Goal: Information Seeking & Learning: Learn about a topic

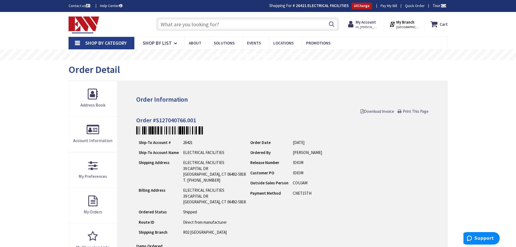
click at [206, 25] on input "text" at bounding box center [247, 24] width 183 height 14
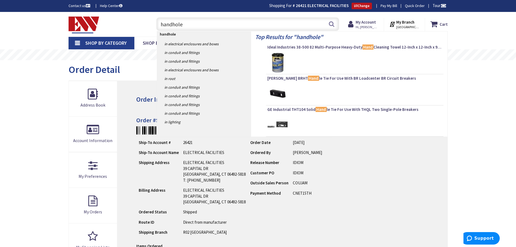
type input "handholes"
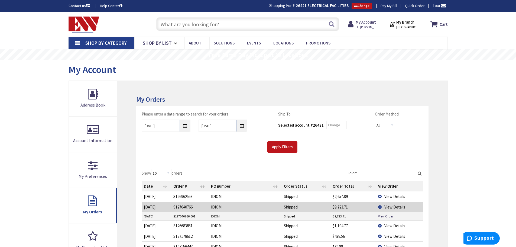
click at [201, 22] on input "text" at bounding box center [247, 24] width 183 height 14
type input "hand holes"
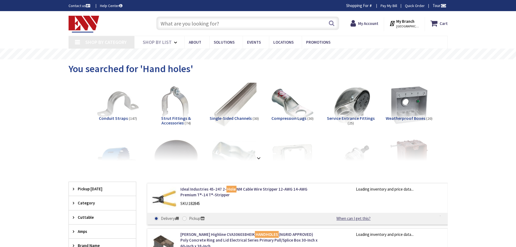
type input "[GEOGRAPHIC_DATA], [STREET_ADDRESS][DEMOGRAPHIC_DATA]"
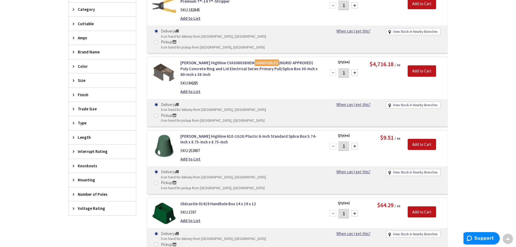
scroll to position [206, 0]
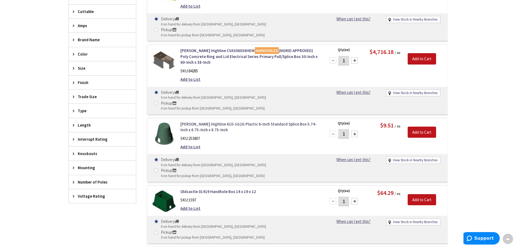
click at [200, 121] on link "MacLean Highline 610-1G2G Plastic 6-Inch Standard Splice Box 5.74-Inch x 8.75-I…" at bounding box center [249, 127] width 138 height 12
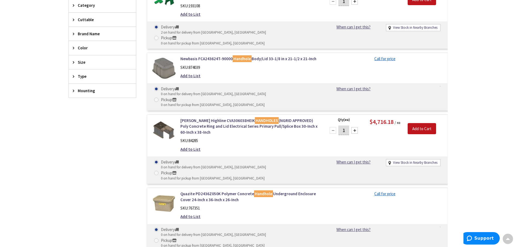
scroll to position [74, 0]
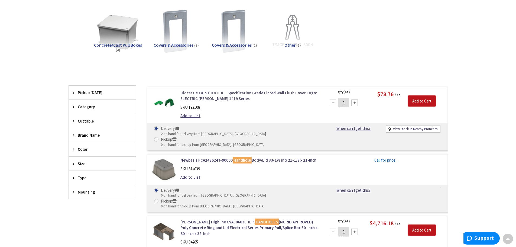
click at [200, 94] on link "Oldcastle 14191018 HDPE Specification Grade Flared Wall Flush Cover Logo: ELECT…" at bounding box center [249, 96] width 138 height 12
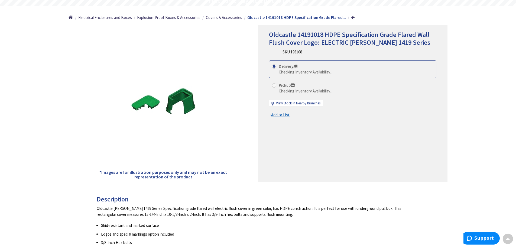
scroll to position [55, 0]
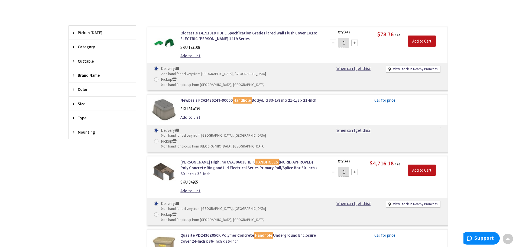
scroll to position [128, 0]
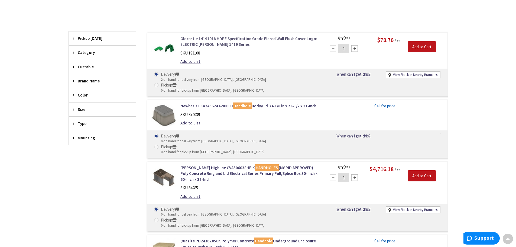
click at [199, 43] on link "Oldcastle 14191018 HDPE Specification Grade Flared Wall Flush Cover Logo: ELECT…" at bounding box center [249, 42] width 138 height 12
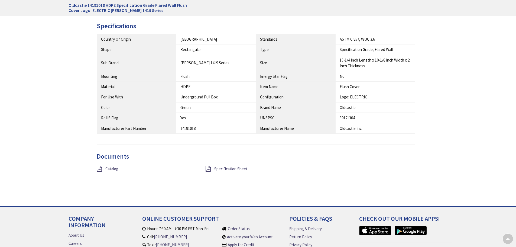
scroll to position [298, 0]
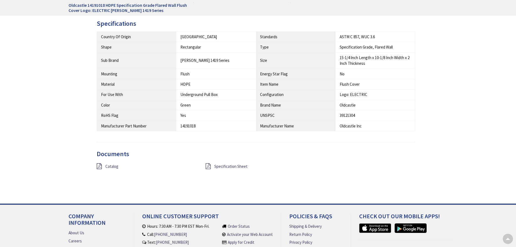
click at [210, 166] on icon at bounding box center [208, 166] width 5 height 6
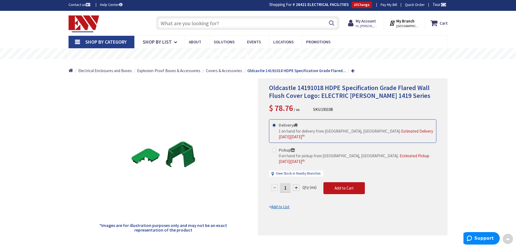
scroll to position [1, 0]
click at [183, 24] on input "text" at bounding box center [247, 24] width 183 height 14
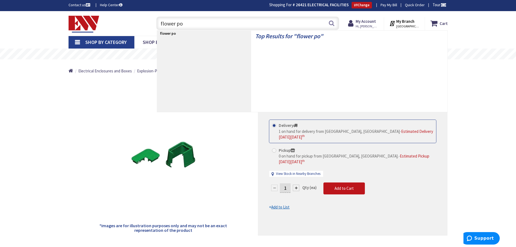
type input "flower pot"
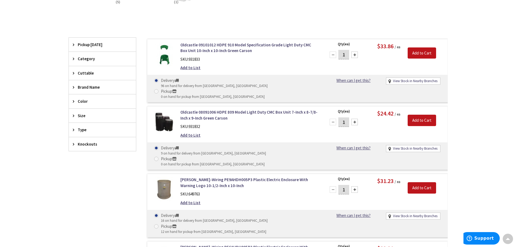
scroll to position [55, 0]
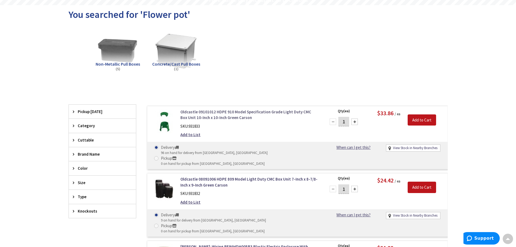
click at [204, 115] on link "Oldcastle 09101012 HDPE 910 Model Specification Grade Light Duty CMC Box Unit 1…" at bounding box center [249, 115] width 138 height 12
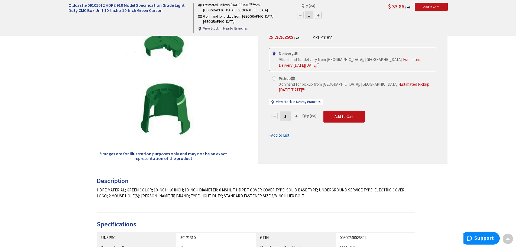
scroll to position [27, 0]
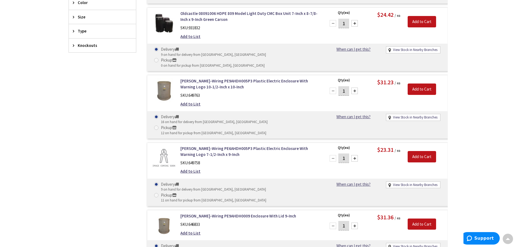
scroll to position [168, 0]
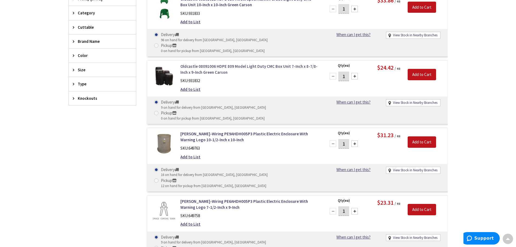
click at [205, 63] on link "Oldcastle 08091006 HDPE 809 Model Light Duty CMC Box Unit 7-Inch x 8-7/8-Inch x…" at bounding box center [249, 69] width 138 height 12
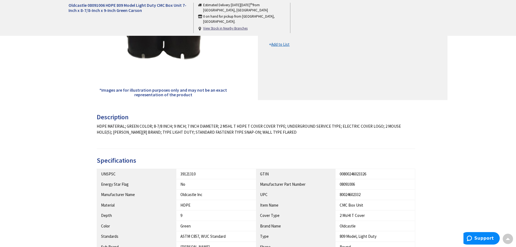
scroll to position [122, 0]
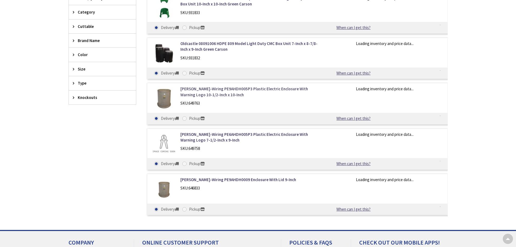
click at [213, 89] on link "[PERSON_NAME]-Wiring PE9AHDH005P3 Plastic Electric Enclosure With Warning Logo …" at bounding box center [249, 92] width 138 height 12
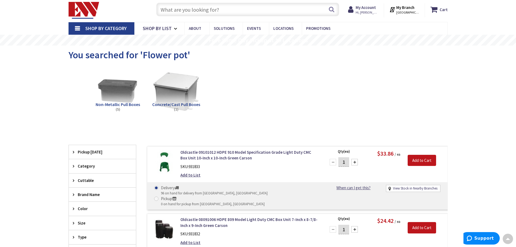
scroll to position [2, 0]
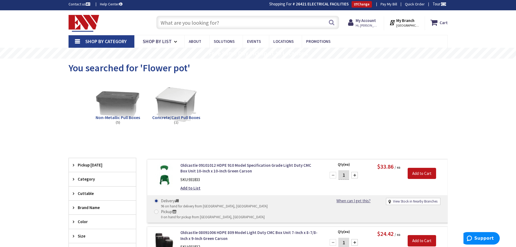
click at [120, 107] on img at bounding box center [117, 103] width 49 height 49
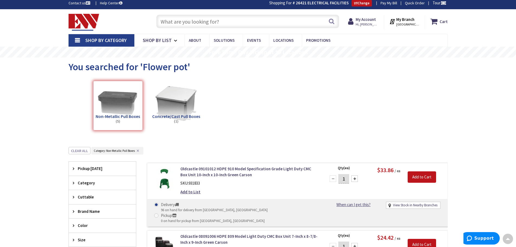
scroll to position [0, 0]
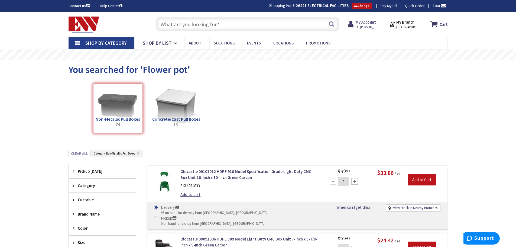
click at [189, 20] on input "text" at bounding box center [247, 24] width 183 height 14
click at [105, 38] on link "Shop By Category" at bounding box center [102, 43] width 66 height 12
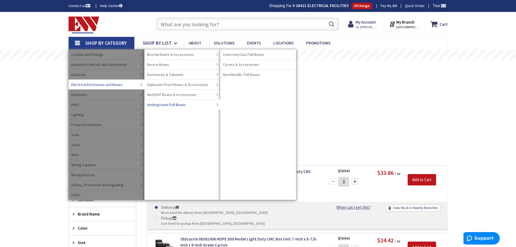
click at [164, 103] on span "Underground Pull Boxes" at bounding box center [166, 104] width 39 height 5
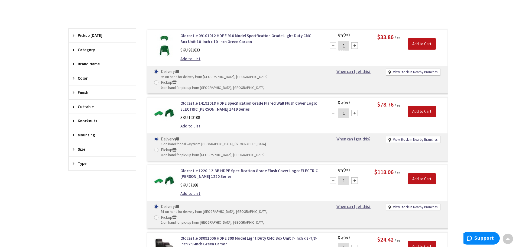
scroll to position [163, 0]
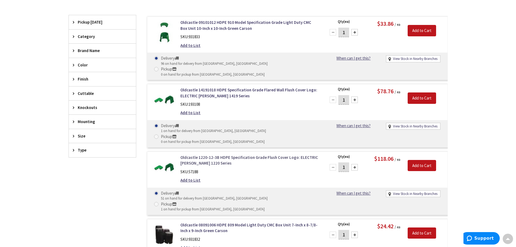
click at [200, 154] on link "Oldcastle 1220-12-3B HDPE Specification Grade Flush Cover Logo: ELECTRIC [PERSO…" at bounding box center [249, 160] width 138 height 12
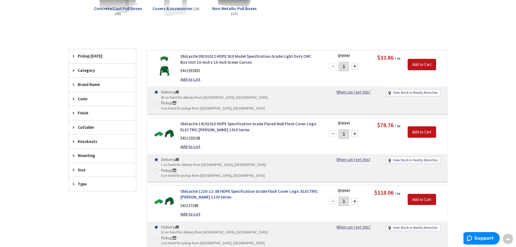
scroll to position [135, 0]
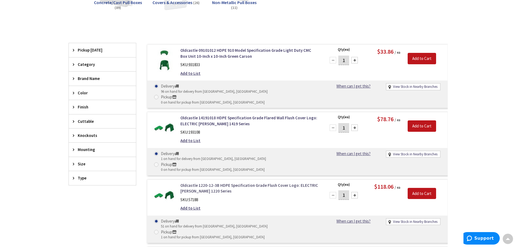
click at [208, 182] on link "Oldcastle 1220-12-3B HDPE Specification Grade Flush Cover Logo: ELECTRIC Carson…" at bounding box center [249, 188] width 138 height 12
click at [202, 182] on link "Oldcastle 1220-12-3B HDPE Specification Grade Flush Cover Logo: ELECTRIC Carson…" at bounding box center [249, 188] width 138 height 12
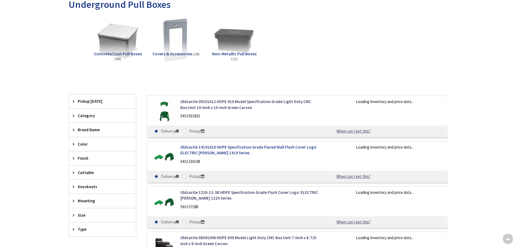
scroll to position [85, 0]
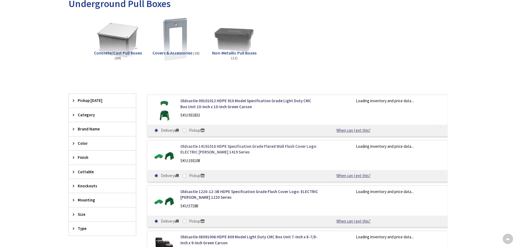
click at [194, 148] on link "Oldcastle 14191018 HDPE Specification Grade Flared Wall Flush Cover Logo: ELECT…" at bounding box center [249, 149] width 138 height 12
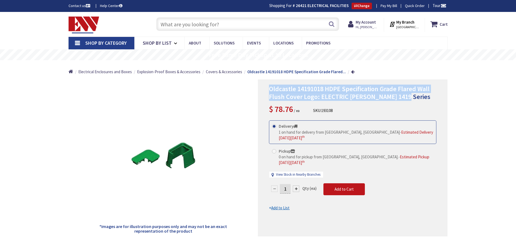
drag, startPoint x: 268, startPoint y: 86, endPoint x: 407, endPoint y: 96, distance: 139.0
click at [407, 96] on div "Oldcastle 14191018 HDPE Specification Grade Flared Wall Flush Cover Logo: ELECT…" at bounding box center [353, 157] width 190 height 157
copy span "Oldcastle 14191018 HDPE Specification Grade Flared Wall Flush Cover Logo: ELECT…"
